Goal: Transaction & Acquisition: Purchase product/service

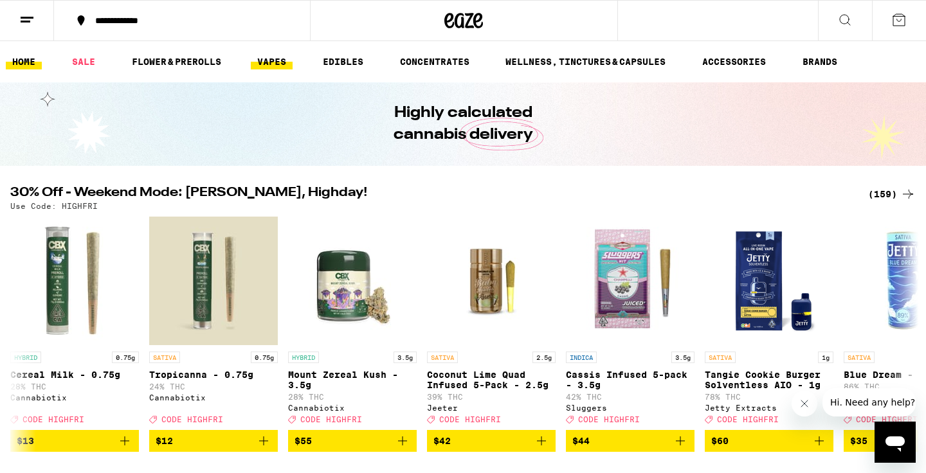
click at [267, 62] on link "VAPES" at bounding box center [272, 61] width 42 height 15
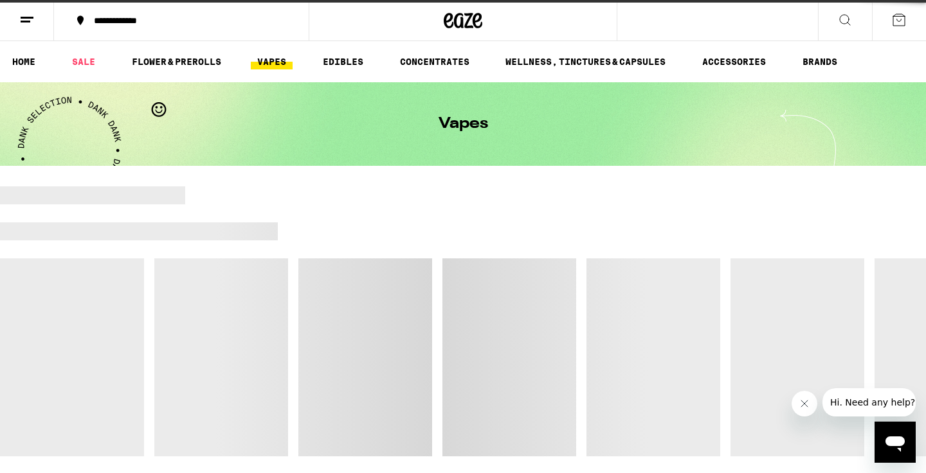
scroll to position [62, 0]
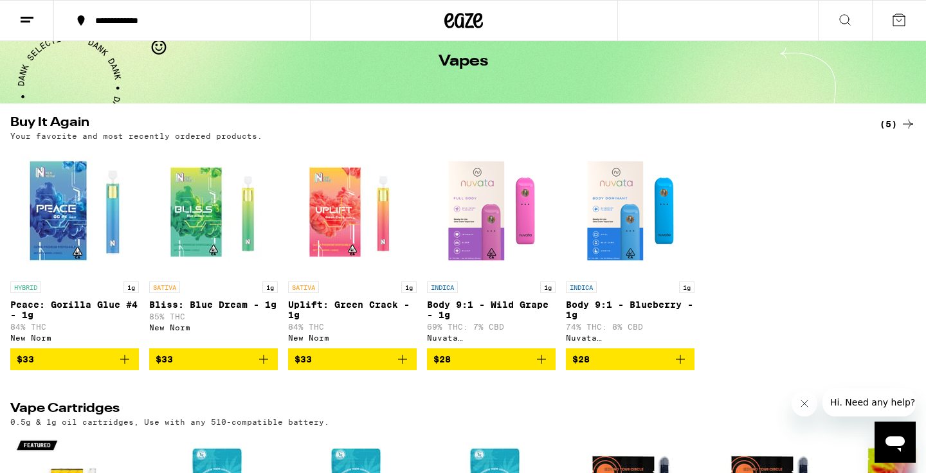
click at [262, 367] on icon "Add to bag" at bounding box center [263, 359] width 15 height 15
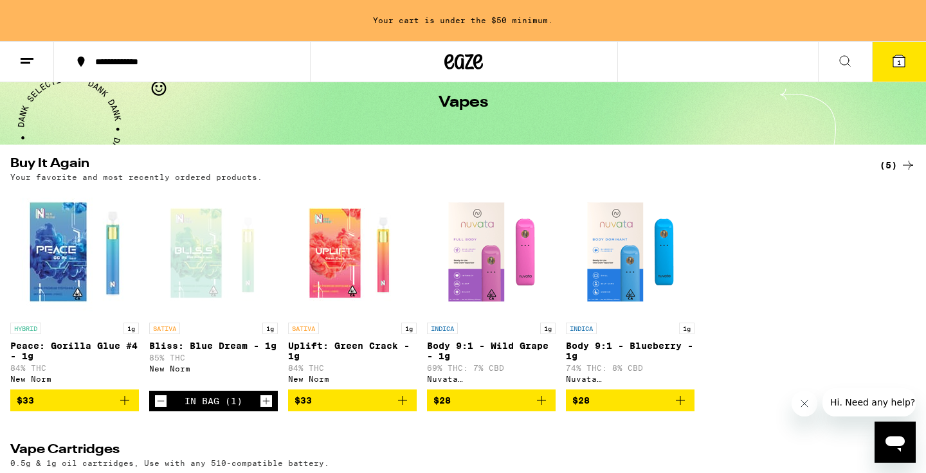
click at [125, 405] on icon "Add to bag" at bounding box center [124, 400] width 9 height 9
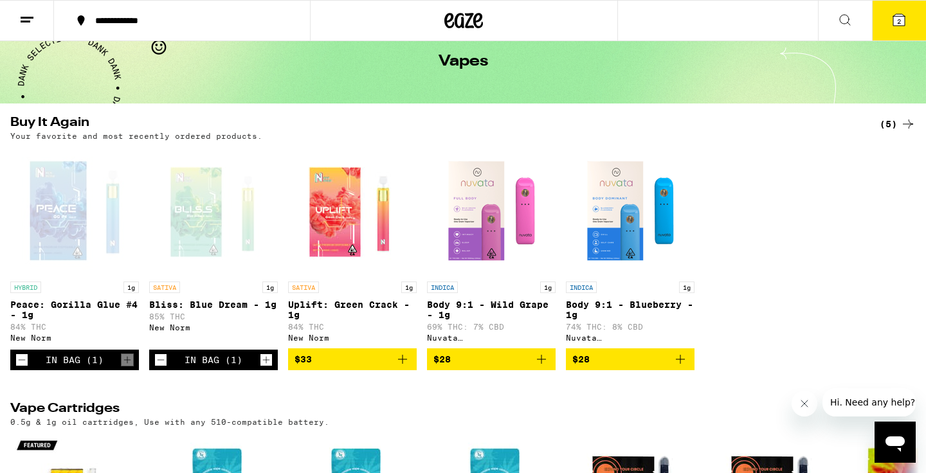
click at [899, 28] on button "2" at bounding box center [899, 21] width 54 height 40
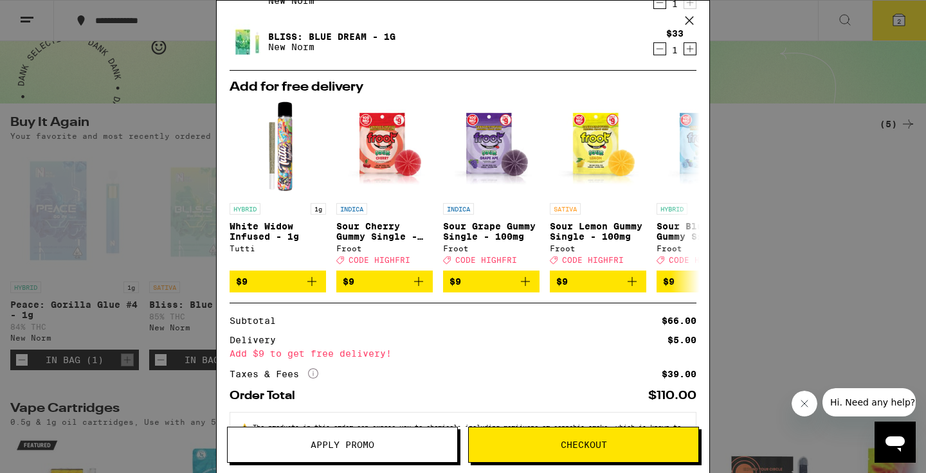
scroll to position [64, 0]
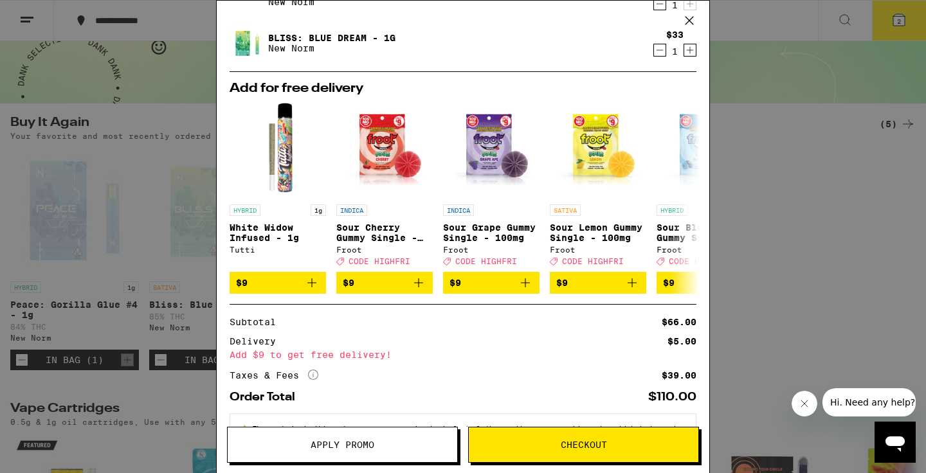
click at [541, 447] on span "Checkout" at bounding box center [583, 444] width 229 height 9
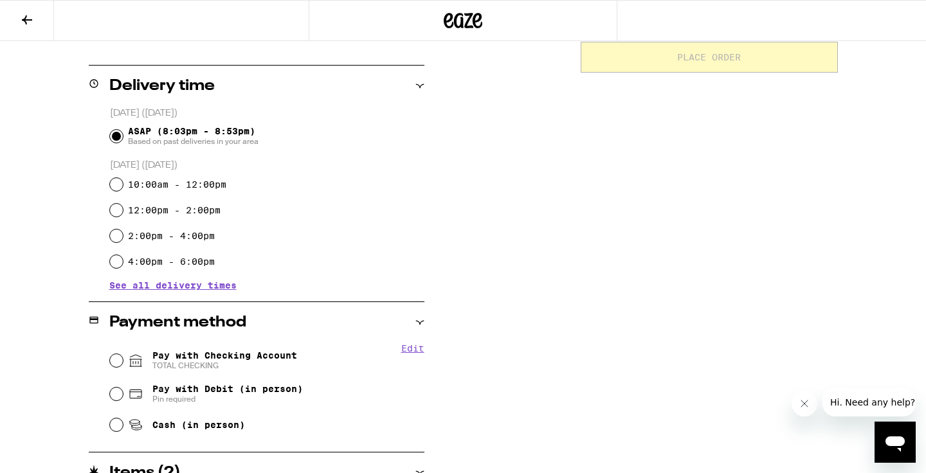
scroll to position [361, 0]
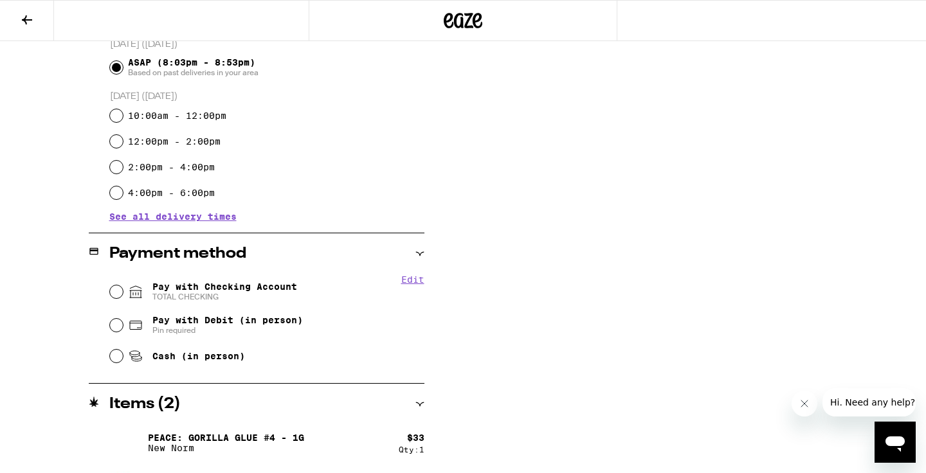
click at [114, 323] on input "Pay with Debit (in person) Pin required" at bounding box center [116, 325] width 13 height 13
radio input "true"
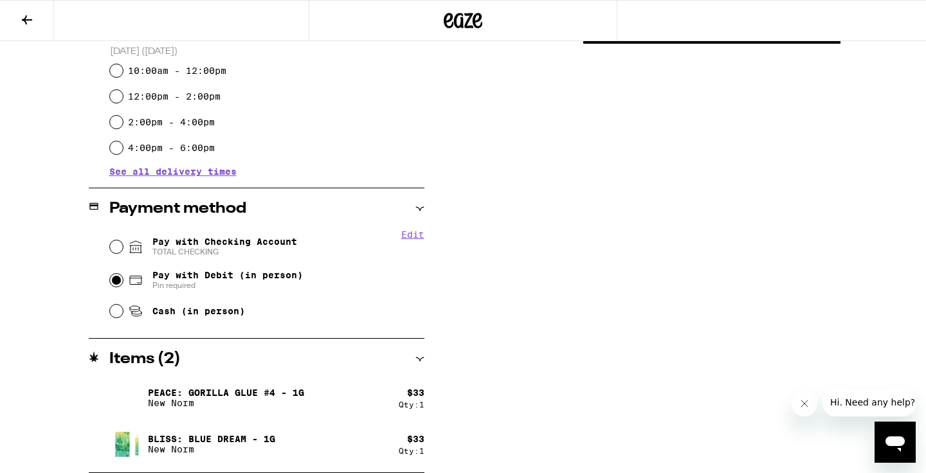
scroll to position [57, 0]
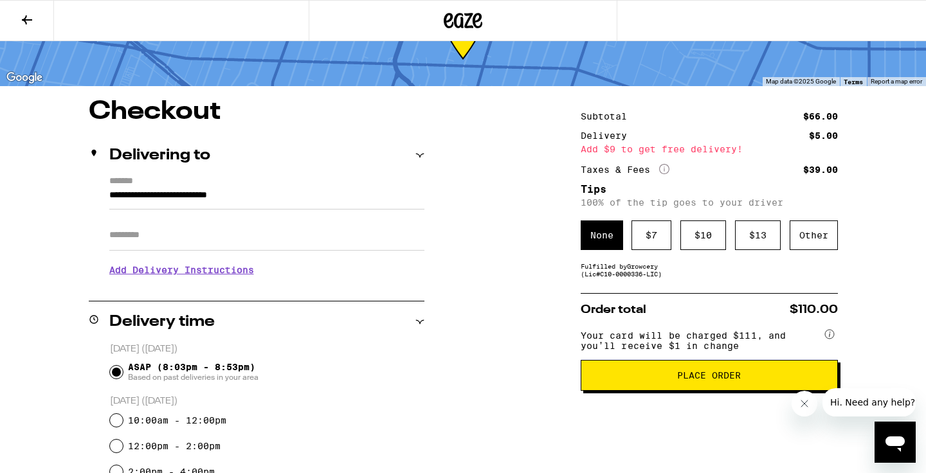
click at [224, 277] on h3 "Add Delivery Instructions" at bounding box center [266, 270] width 315 height 30
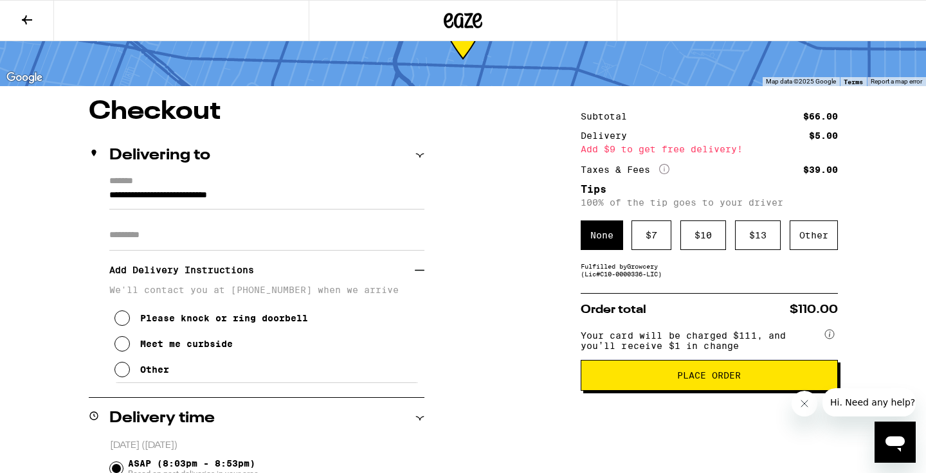
click at [158, 373] on div "Other" at bounding box center [154, 369] width 29 height 10
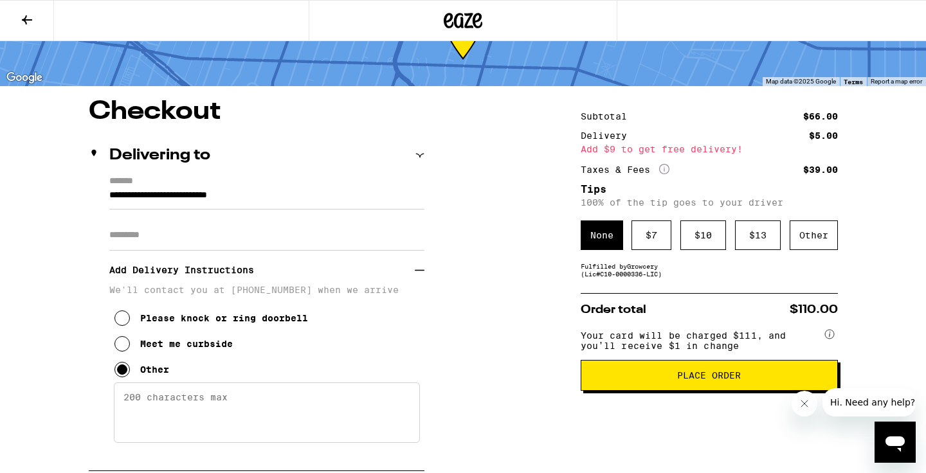
click at [161, 425] on textarea "Enter any other delivery instructions you want driver to know" at bounding box center [267, 412] width 306 height 60
type textarea "Blue gate call when here"
click at [649, 380] on span "Place Order" at bounding box center [708, 375] width 235 height 9
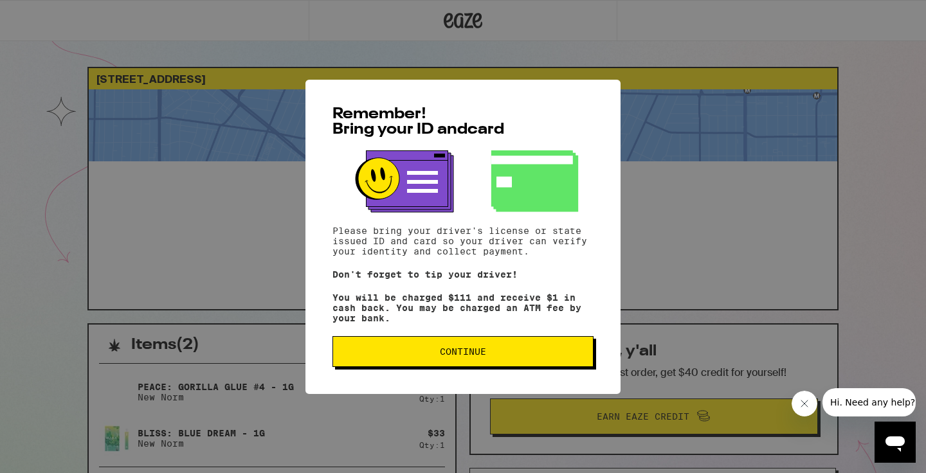
click at [440, 362] on button "Continue" at bounding box center [462, 351] width 261 height 31
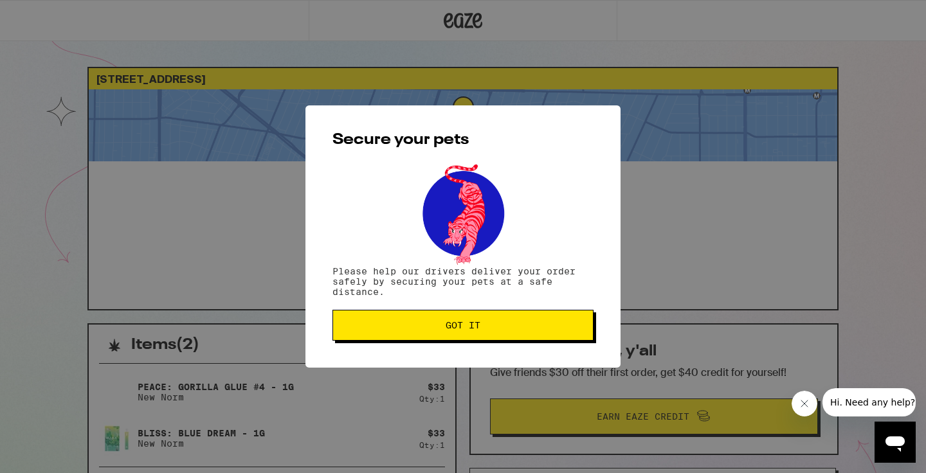
click at [439, 337] on button "Got it" at bounding box center [462, 325] width 261 height 31
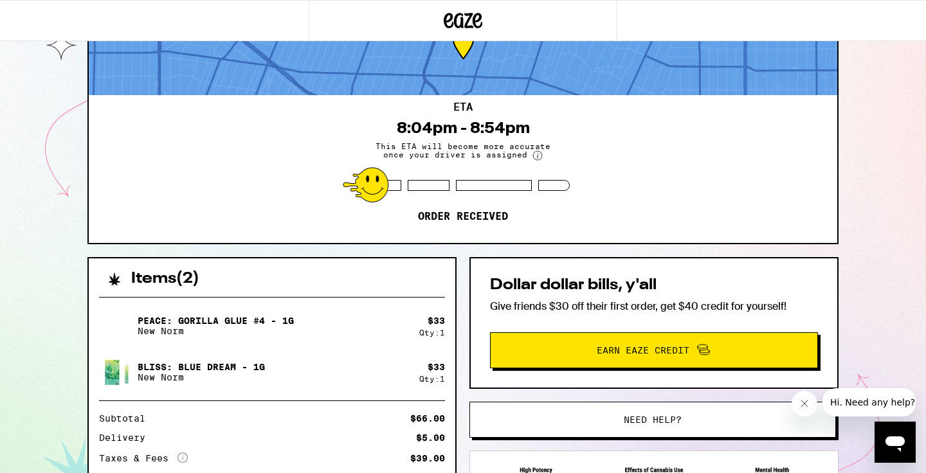
scroll to position [139, 0]
